Goal: Check status

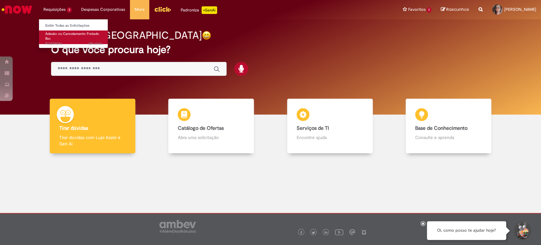
click at [68, 35] on span "Adesão ou Cancelamento Fretado Bsc" at bounding box center [72, 36] width 54 height 10
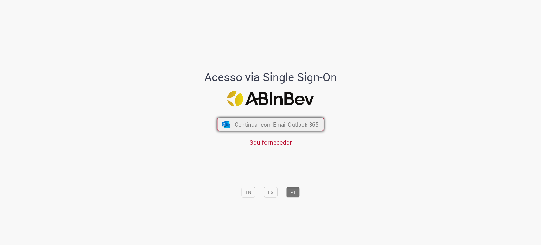
click at [260, 129] on button "Continuar com Email Outlook 365" at bounding box center [270, 124] width 107 height 13
click at [260, 128] on span "Continuar com Email Outlook 365" at bounding box center [276, 124] width 82 height 7
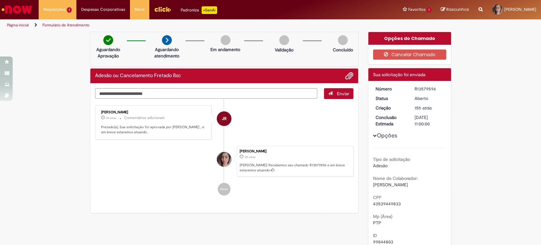
click at [277, 126] on li "JR [PERSON_NAME] 11h atrás 11 horas atrás Comentários adicionais Prezado(a), Su…" at bounding box center [224, 122] width 259 height 35
click at [0, 0] on button "Opções" at bounding box center [0, 0] width 0 height 0
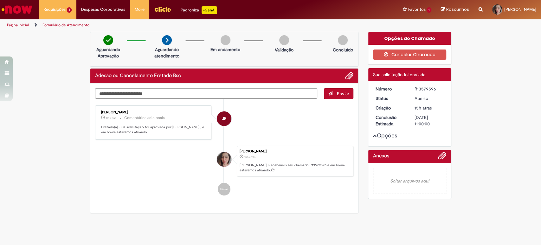
click at [0, 0] on button "Opções" at bounding box center [0, 0] width 0 height 0
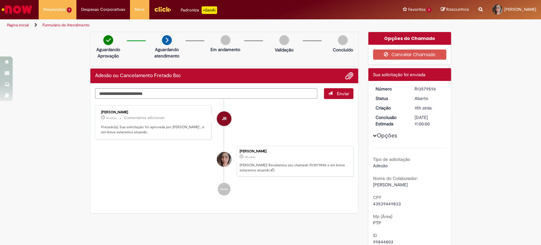
click at [274, 136] on li "JR [PERSON_NAME] 11h atrás 11 horas atrás Comentários adicionais Prezado(a), Su…" at bounding box center [224, 122] width 259 height 35
drag, startPoint x: 266, startPoint y: 156, endPoint x: 318, endPoint y: 164, distance: 52.3
click at [318, 164] on div "[PERSON_NAME] 15h atrás 15 horas atrás [PERSON_NAME]! Recebemos seu chamado R13…" at bounding box center [295, 161] width 117 height 30
drag, startPoint x: 324, startPoint y: 163, endPoint x: 289, endPoint y: 132, distance: 46.1
click at [323, 162] on div "[PERSON_NAME] 15h atrás 15 horas atrás [PERSON_NAME]! Recebemos seu chamado R13…" at bounding box center [295, 161] width 117 height 30
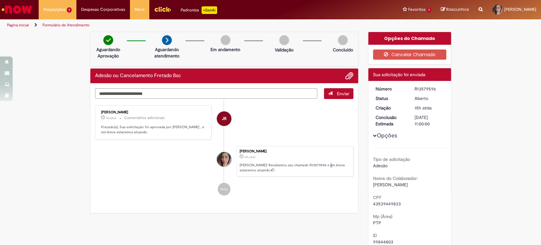
drag, startPoint x: 130, startPoint y: 129, endPoint x: 176, endPoint y: 131, distance: 46.0
click at [176, 131] on p "Prezado(a), Sua solicitação foi aprovada por [PERSON_NAME] , e em breve estarem…" at bounding box center [154, 130] width 106 height 10
click at [309, 97] on textarea "Digite sua mensagem aqui..." at bounding box center [206, 93] width 222 height 11
drag, startPoint x: 225, startPoint y: 49, endPoint x: 256, endPoint y: 57, distance: 32.4
click at [256, 57] on div "Aguardando Aprovação Aguardando atendimento Em andamento Validação Concluído" at bounding box center [224, 49] width 269 height 35
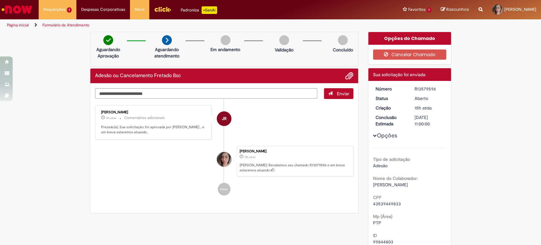
click at [275, 49] on p "Validação" at bounding box center [284, 50] width 19 height 6
drag, startPoint x: 164, startPoint y: 53, endPoint x: 172, endPoint y: 57, distance: 9.2
click at [172, 57] on p "Aguardando atendimento" at bounding box center [166, 52] width 31 height 13
click at [173, 57] on p "Aguardando atendimento" at bounding box center [166, 52] width 31 height 13
drag, startPoint x: 106, startPoint y: 127, endPoint x: 173, endPoint y: 127, distance: 66.9
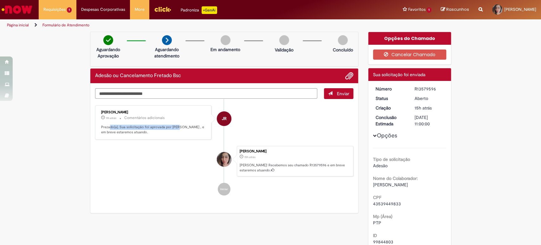
click at [173, 127] on p "Prezado(a), Sua solicitação foi aprovada por [PERSON_NAME] , e em breve estarem…" at bounding box center [154, 130] width 106 height 10
